Goal: Transaction & Acquisition: Purchase product/service

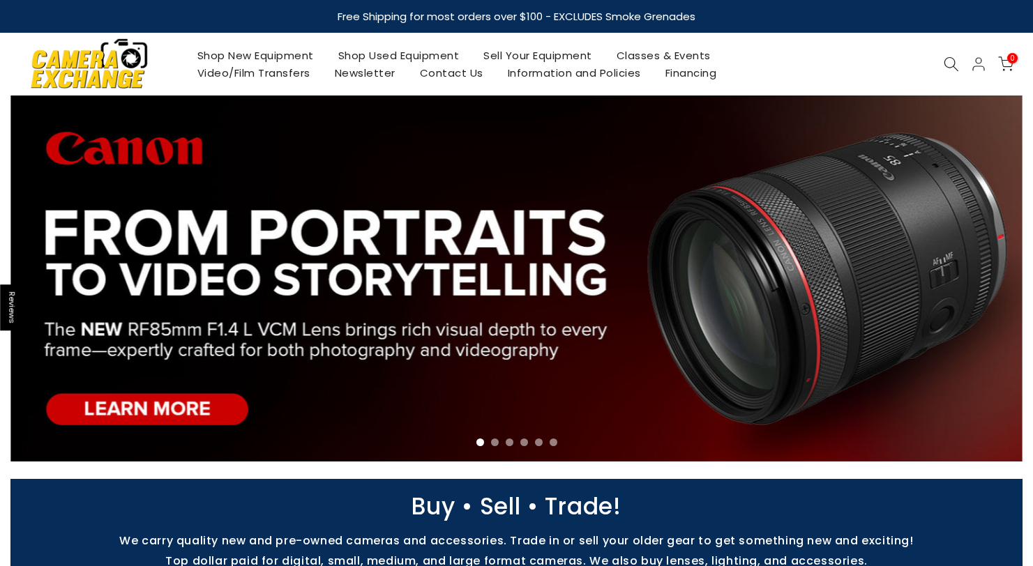
click at [388, 59] on link "Shop Used Equipment" at bounding box center [399, 55] width 146 height 17
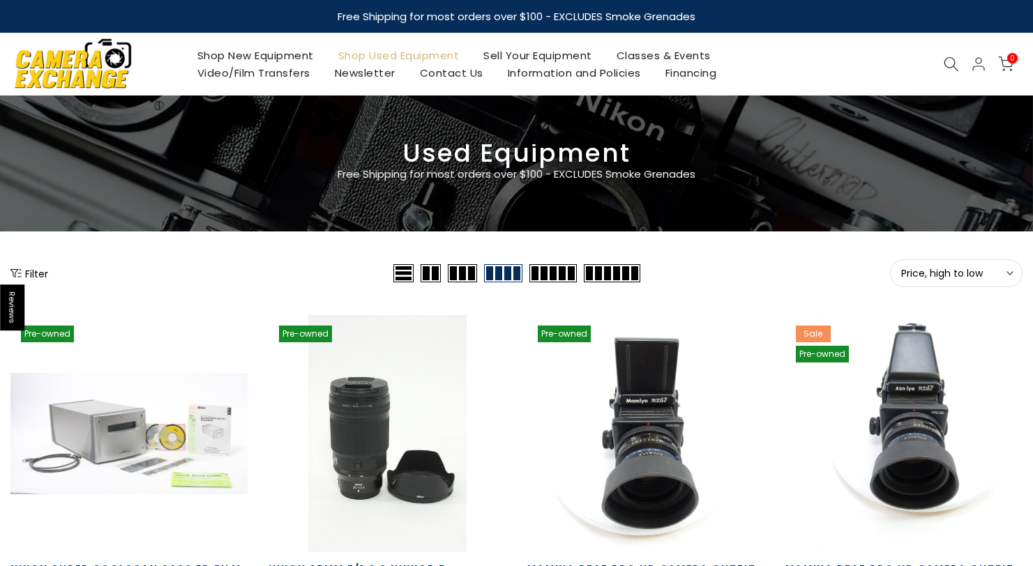
click at [938, 273] on span "Price, high to low" at bounding box center [956, 273] width 110 height 13
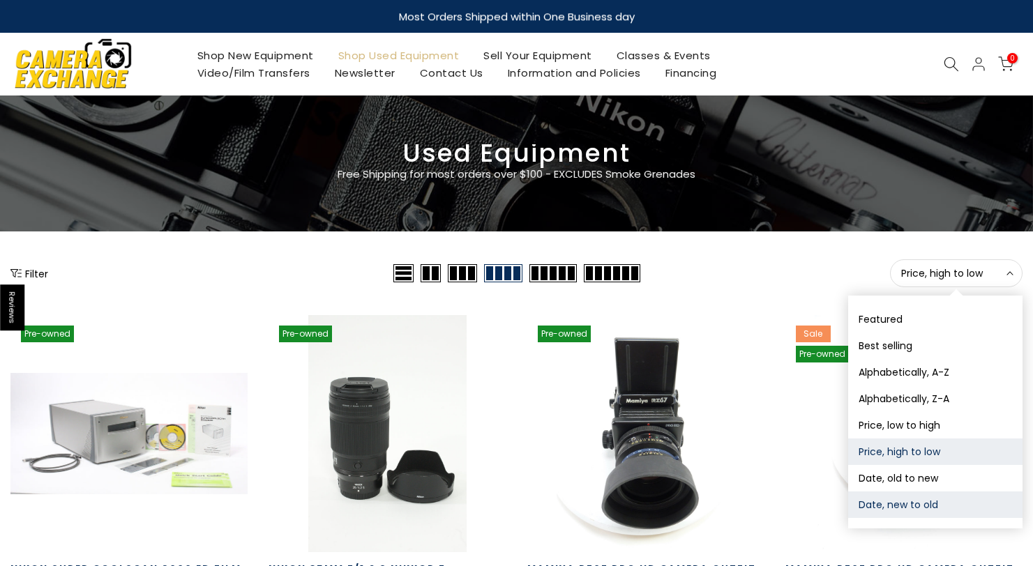
click at [891, 500] on button "Date, new to old" at bounding box center [935, 505] width 174 height 26
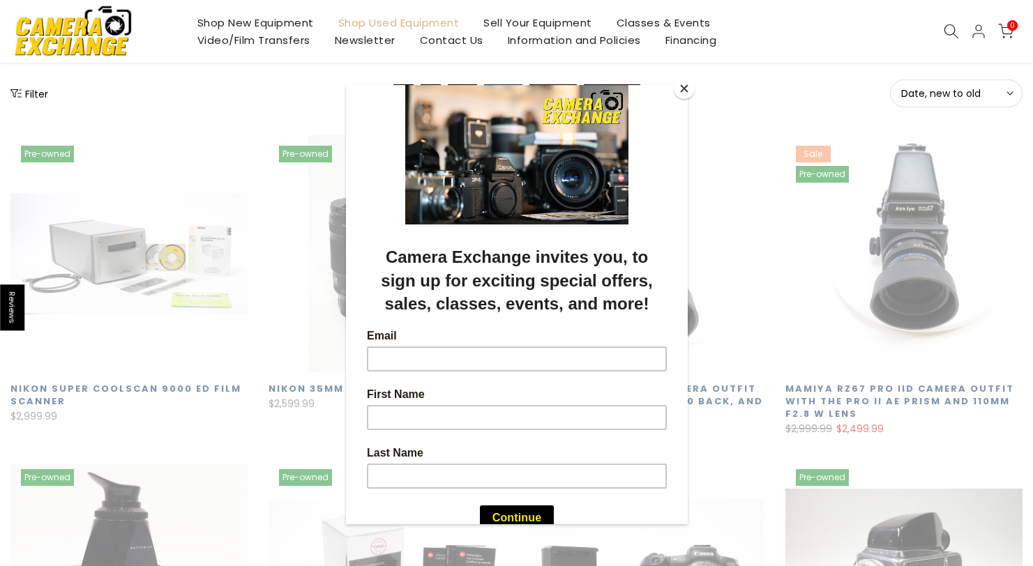
scroll to position [245, 0]
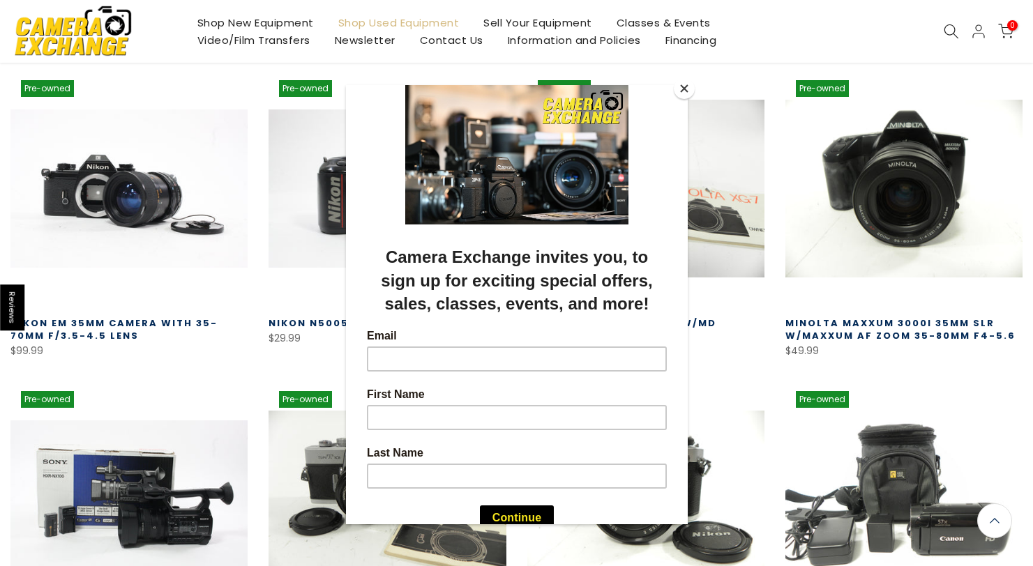
click at [681, 88] on button "Close" at bounding box center [684, 88] width 21 height 21
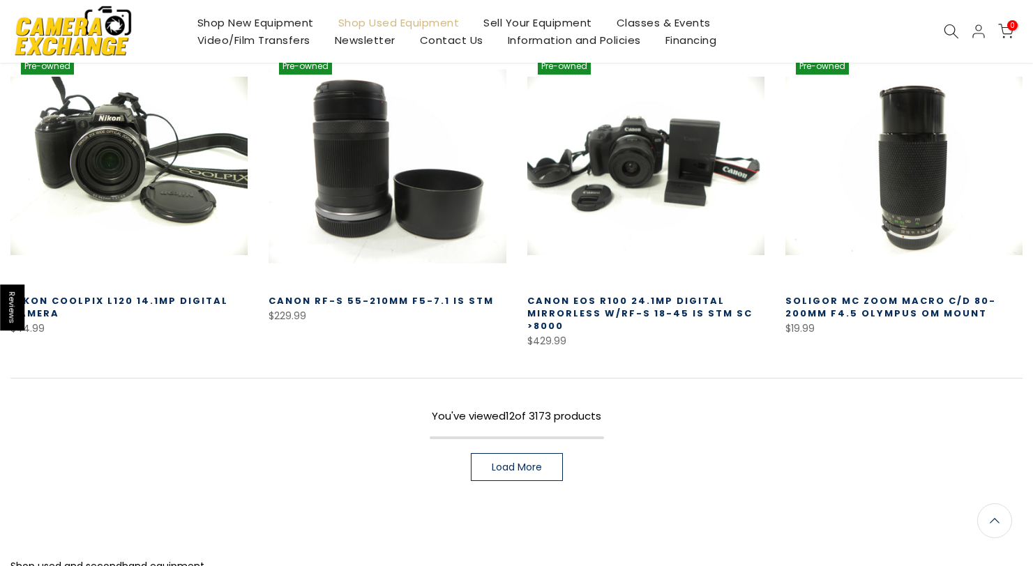
scroll to position [1041, 0]
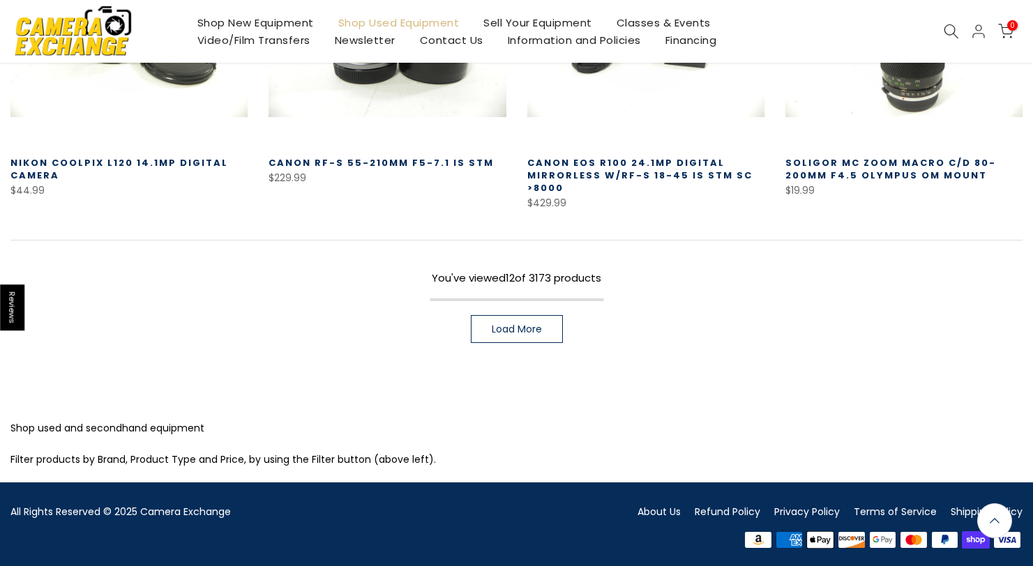
click at [517, 335] on link "Load More" at bounding box center [517, 329] width 92 height 28
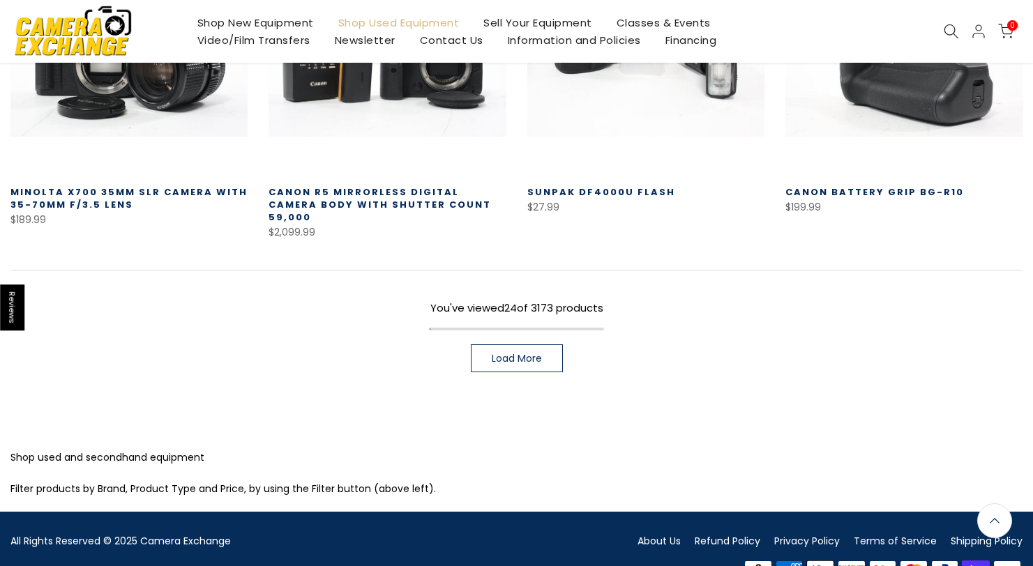
scroll to position [1960, 0]
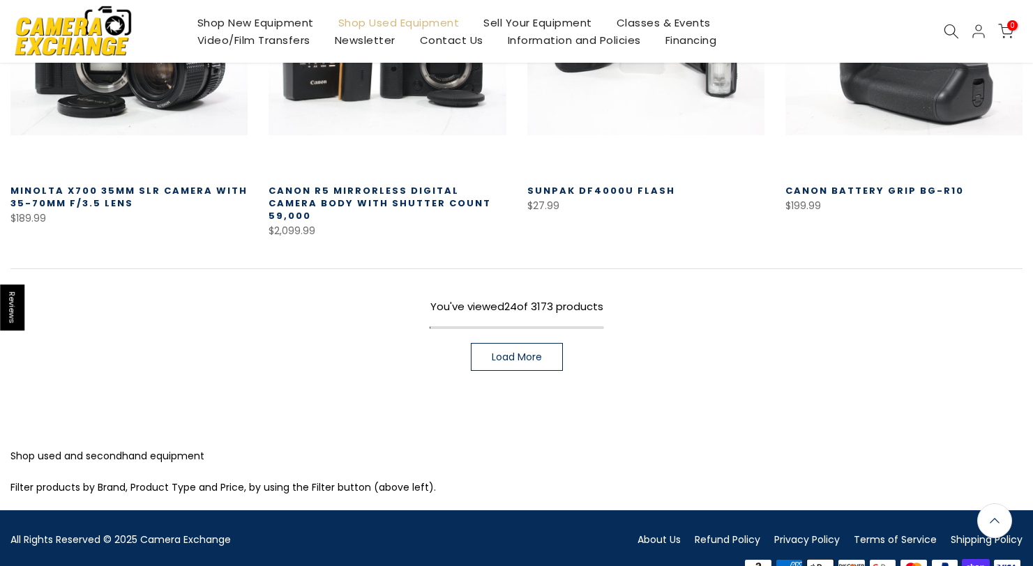
click at [547, 353] on link "Load More" at bounding box center [517, 357] width 92 height 28
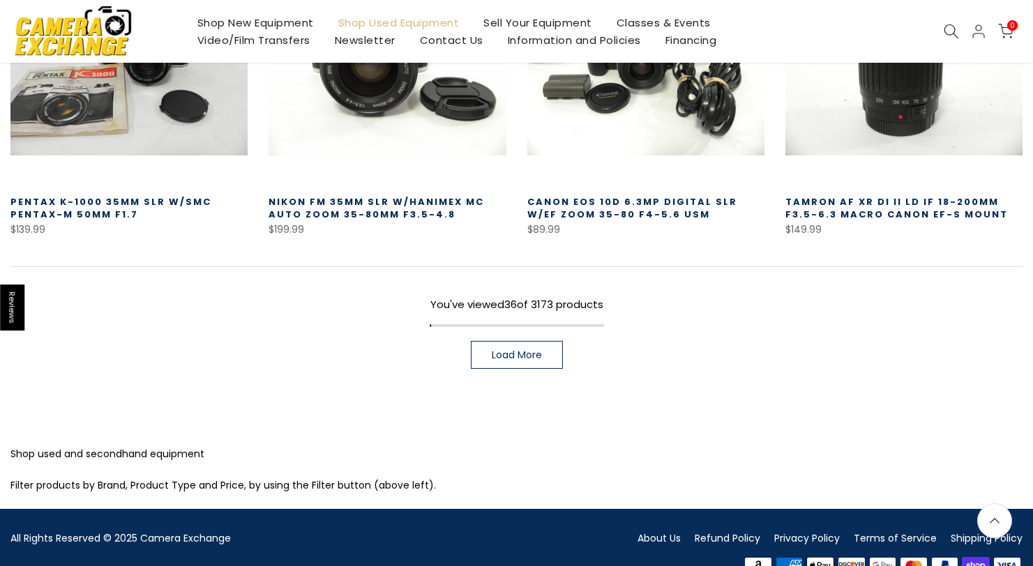
click at [527, 349] on link "Load More" at bounding box center [517, 355] width 92 height 28
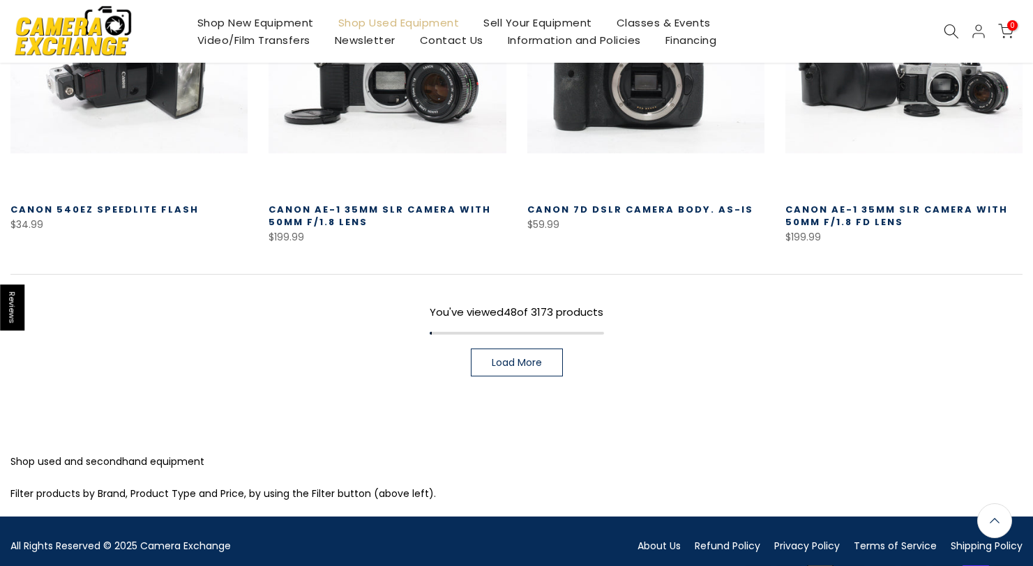
scroll to position [3848, 0]
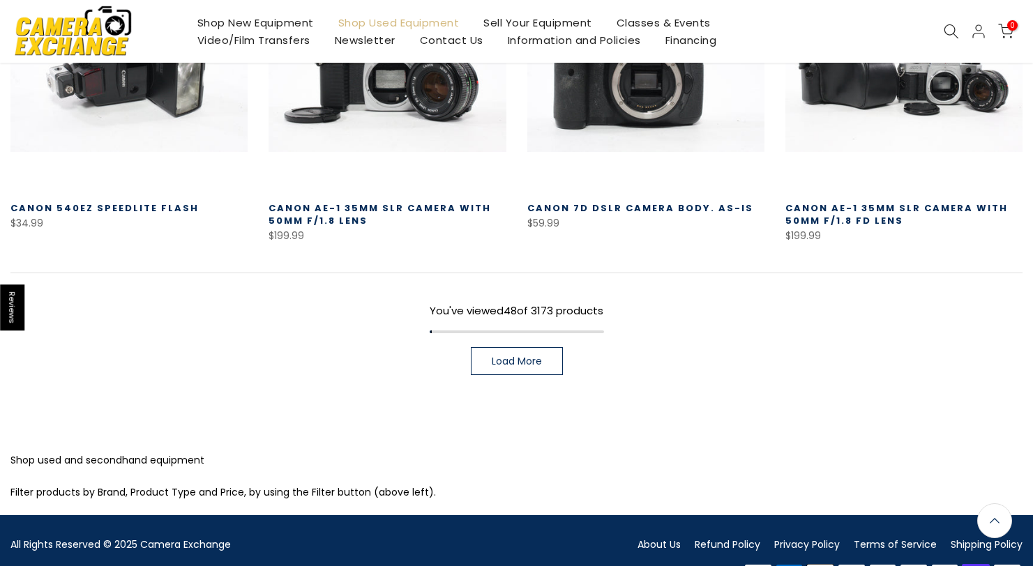
click at [521, 356] on span "Load More" at bounding box center [517, 361] width 50 height 10
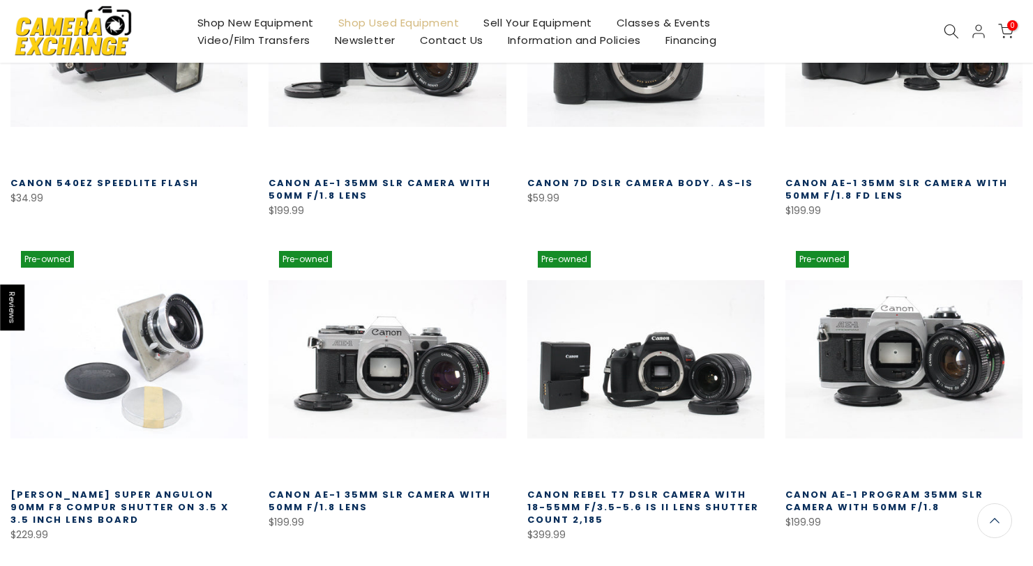
scroll to position [3874, 0]
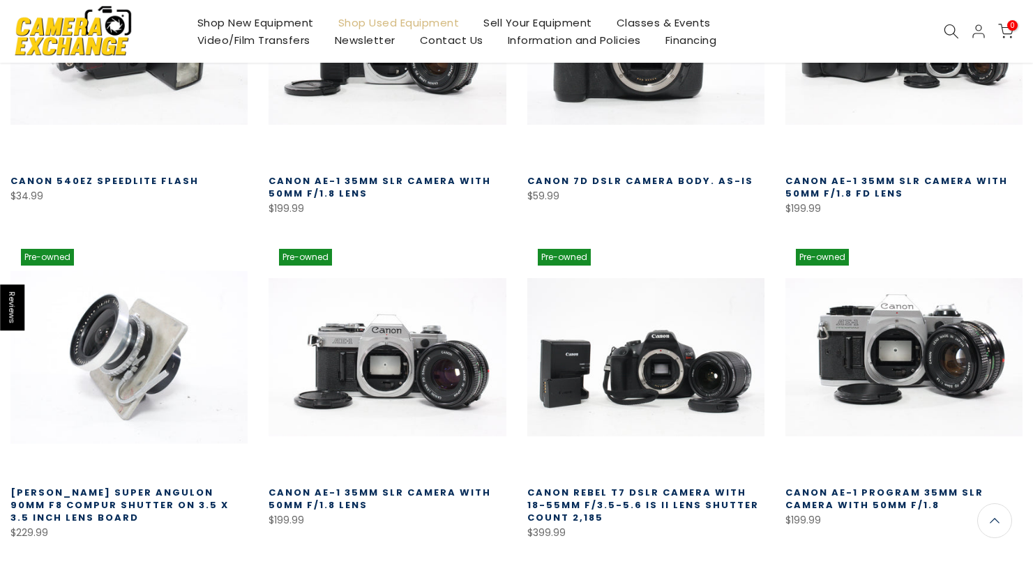
click at [130, 301] on link at bounding box center [128, 356] width 237 height 237
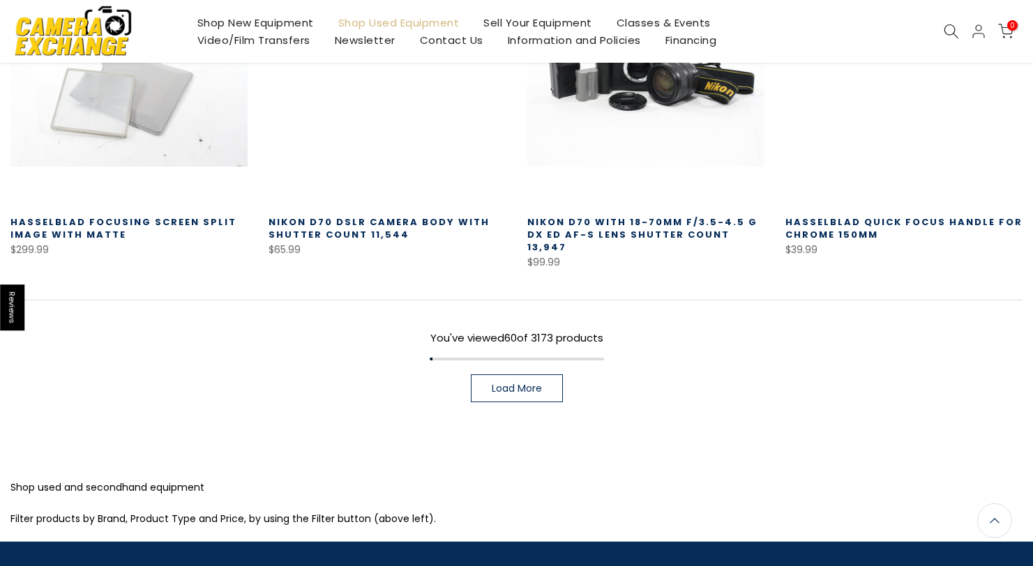
scroll to position [4794, 0]
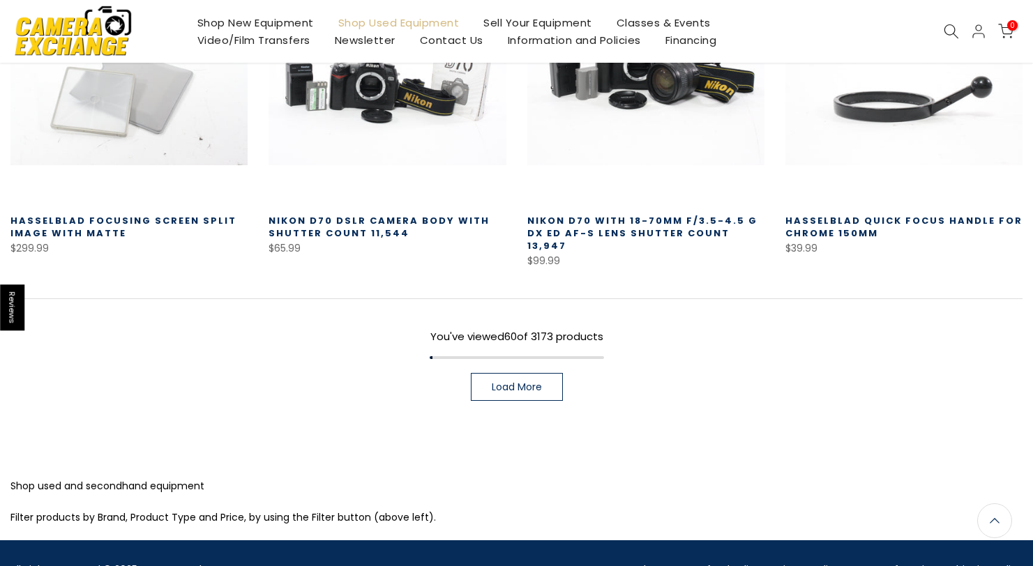
click at [517, 373] on link "Load More" at bounding box center [517, 387] width 92 height 28
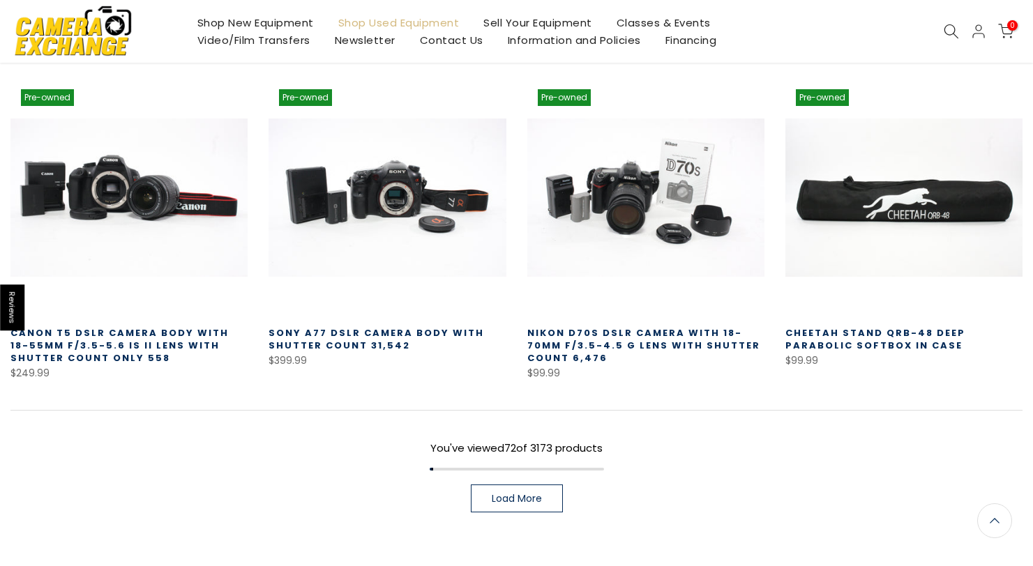
scroll to position [5666, 0]
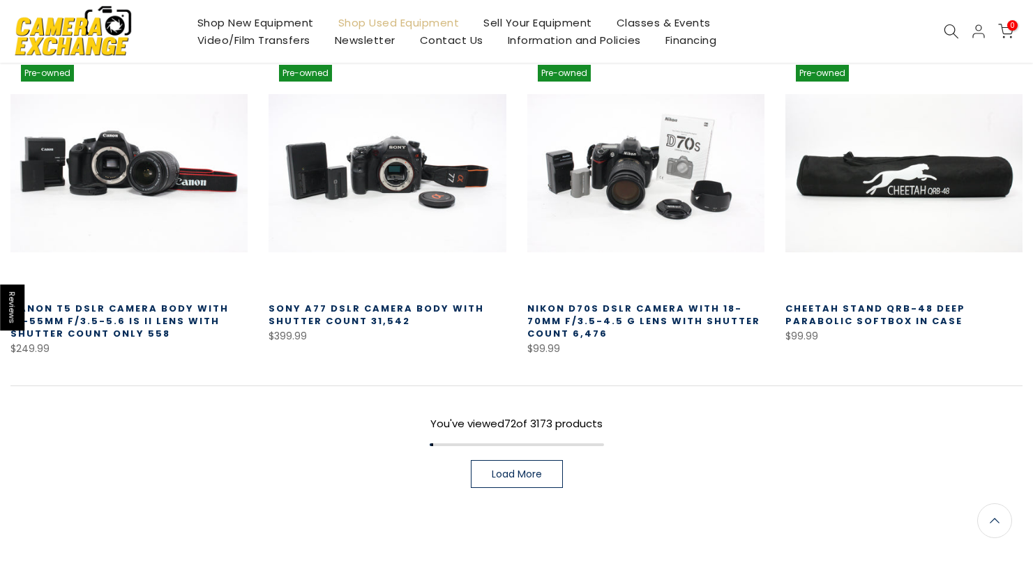
click at [481, 460] on link "Load More" at bounding box center [517, 474] width 92 height 28
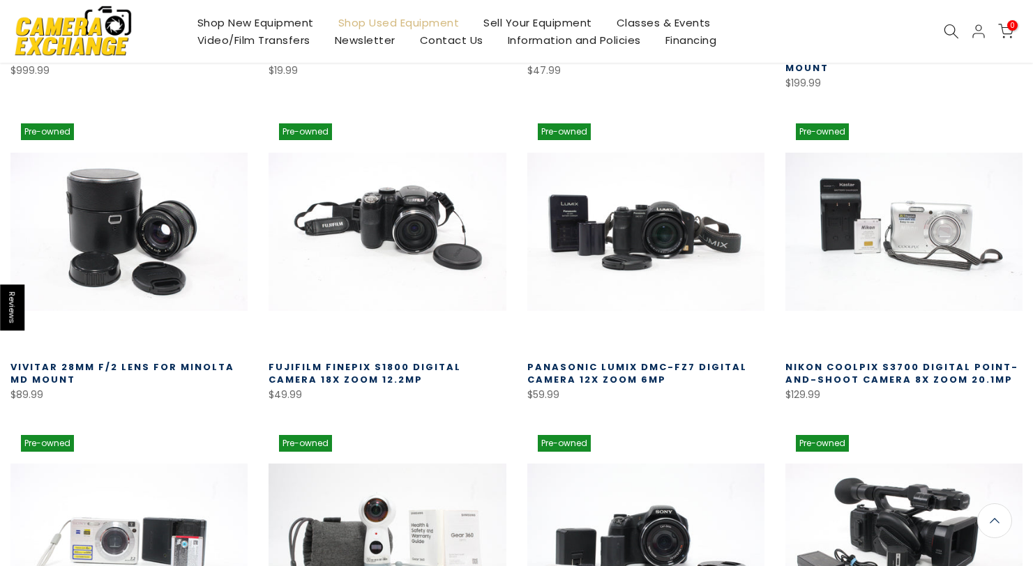
scroll to position [6256, 0]
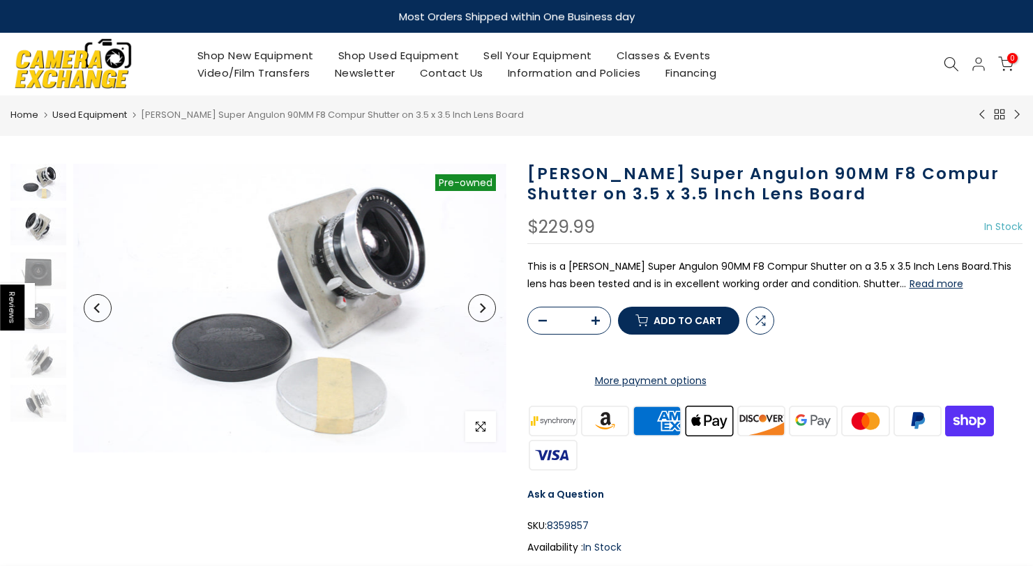
click at [40, 224] on img at bounding box center [38, 226] width 56 height 37
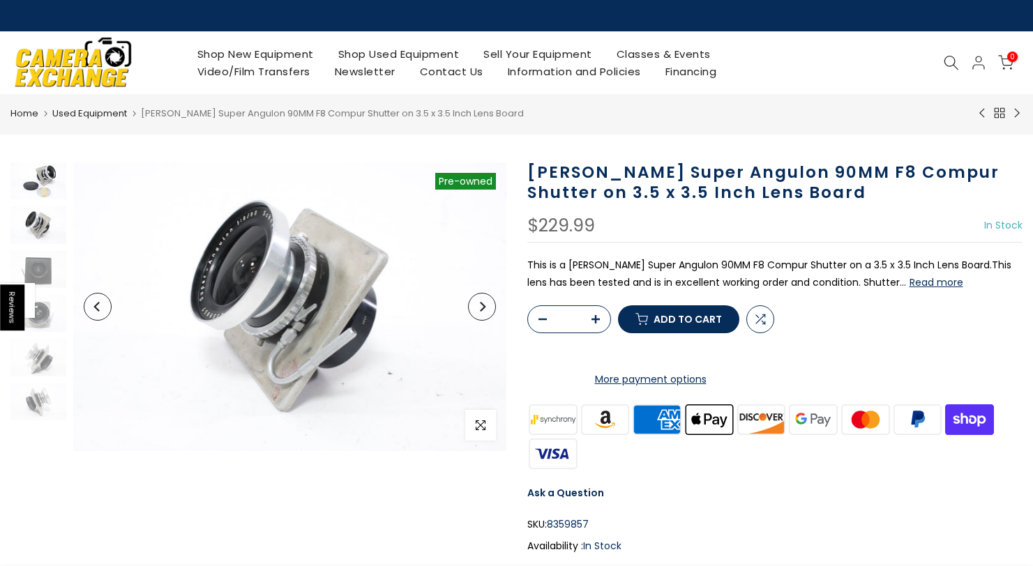
click at [44, 190] on img at bounding box center [38, 180] width 56 height 37
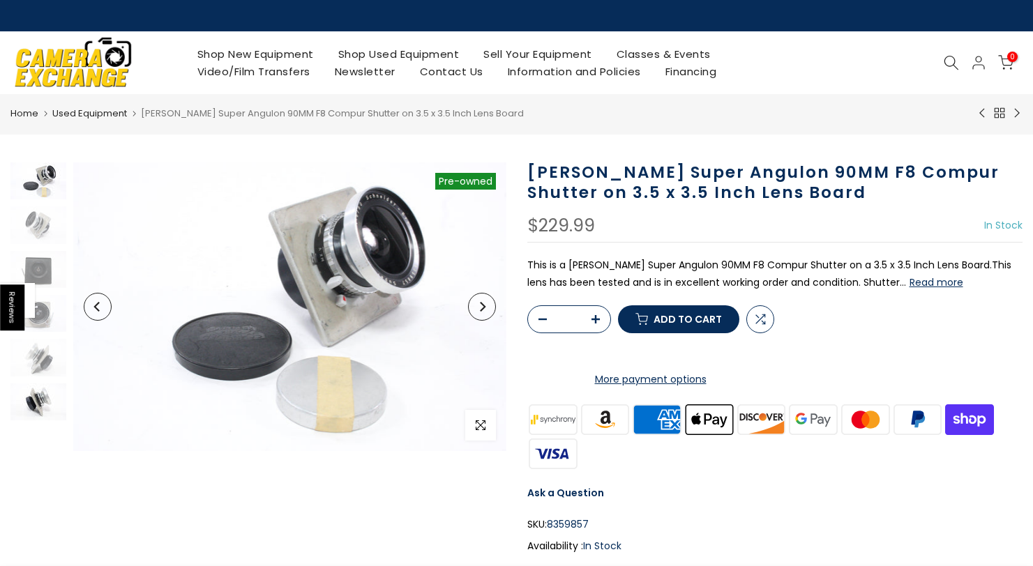
click at [39, 409] on img at bounding box center [38, 402] width 56 height 37
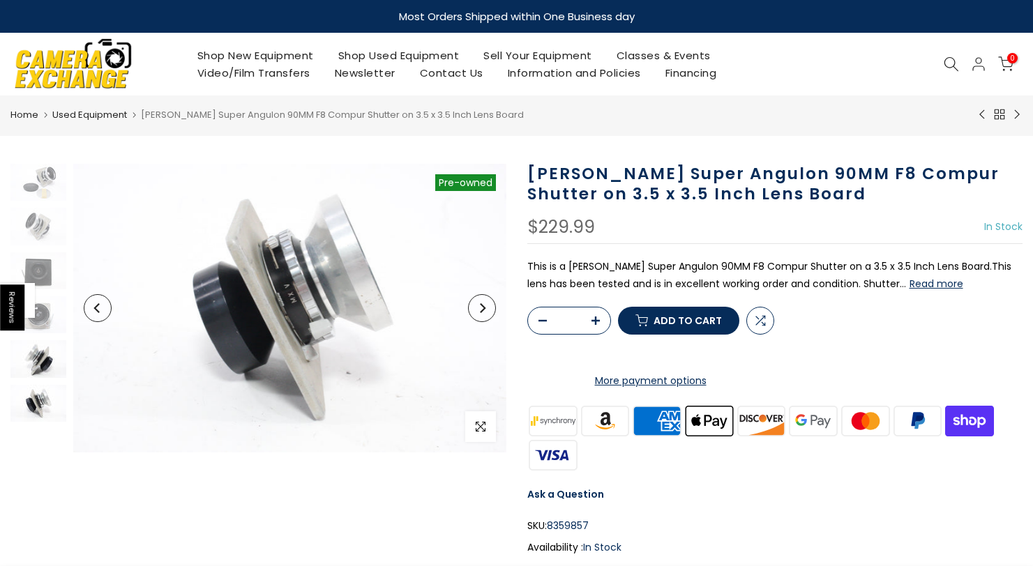
click at [44, 365] on img at bounding box center [38, 358] width 56 height 37
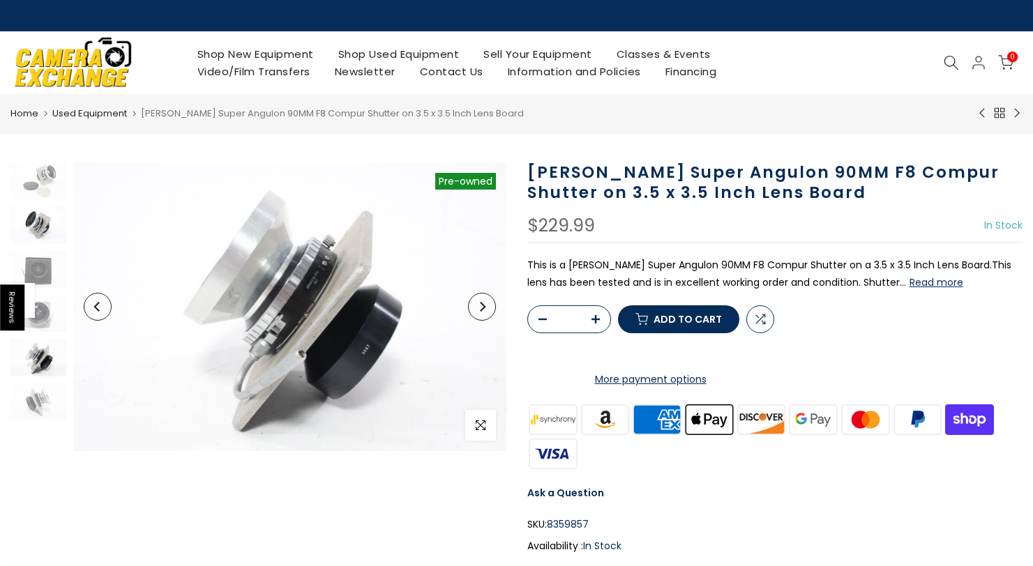
click at [38, 230] on img at bounding box center [38, 224] width 56 height 37
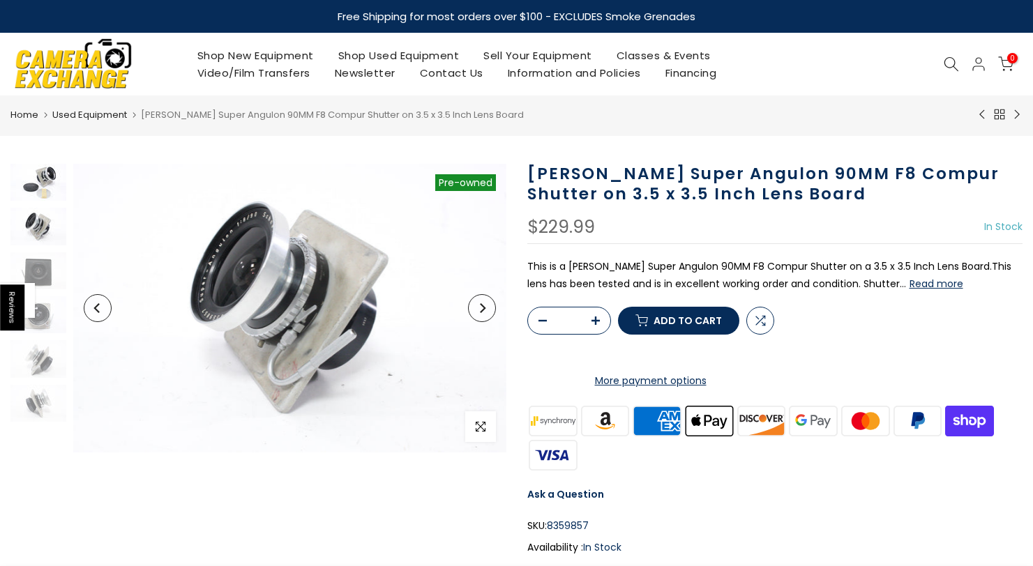
click at [31, 185] on img at bounding box center [38, 182] width 56 height 37
